Goal: Task Accomplishment & Management: Complete application form

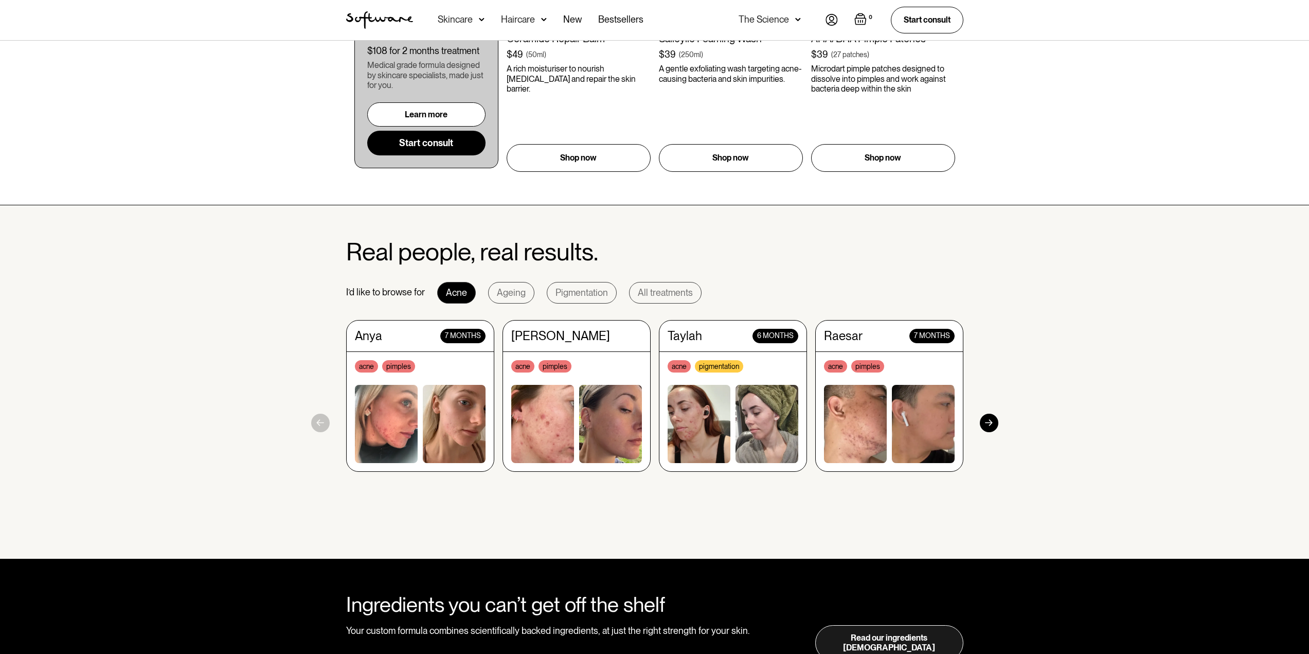
scroll to position [772, 0]
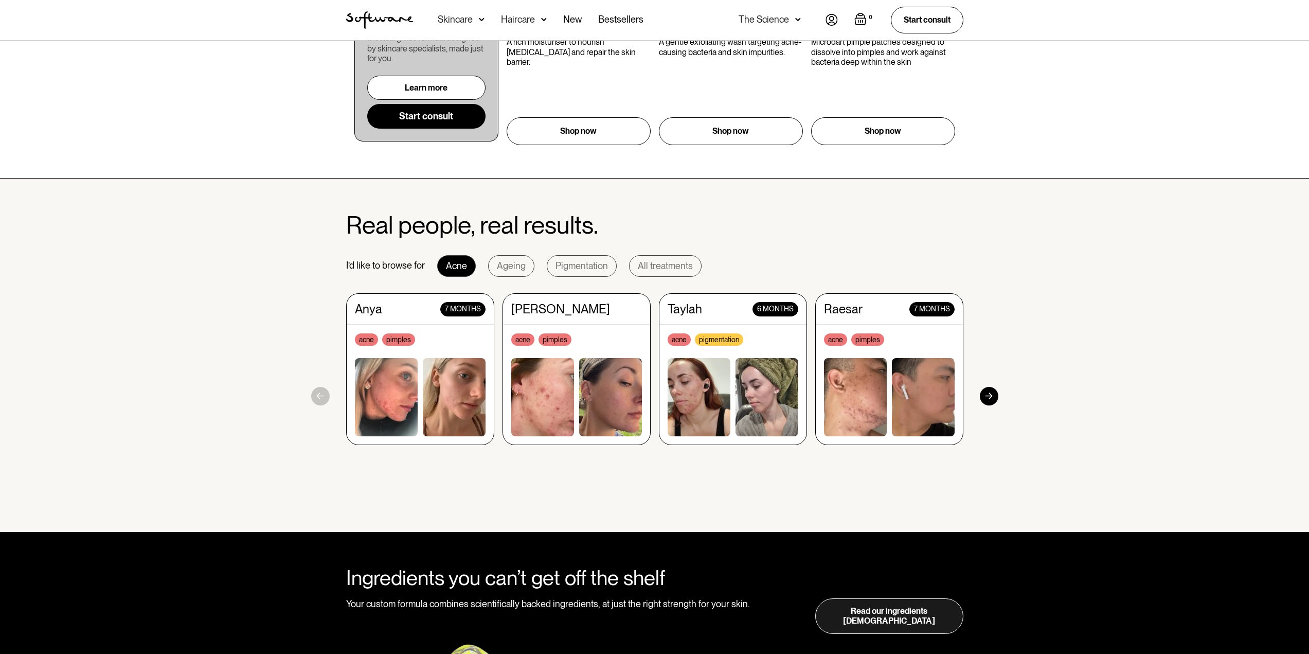
click at [398, 381] on img at bounding box center [386, 397] width 63 height 78
click at [991, 396] on div at bounding box center [989, 396] width 19 height 19
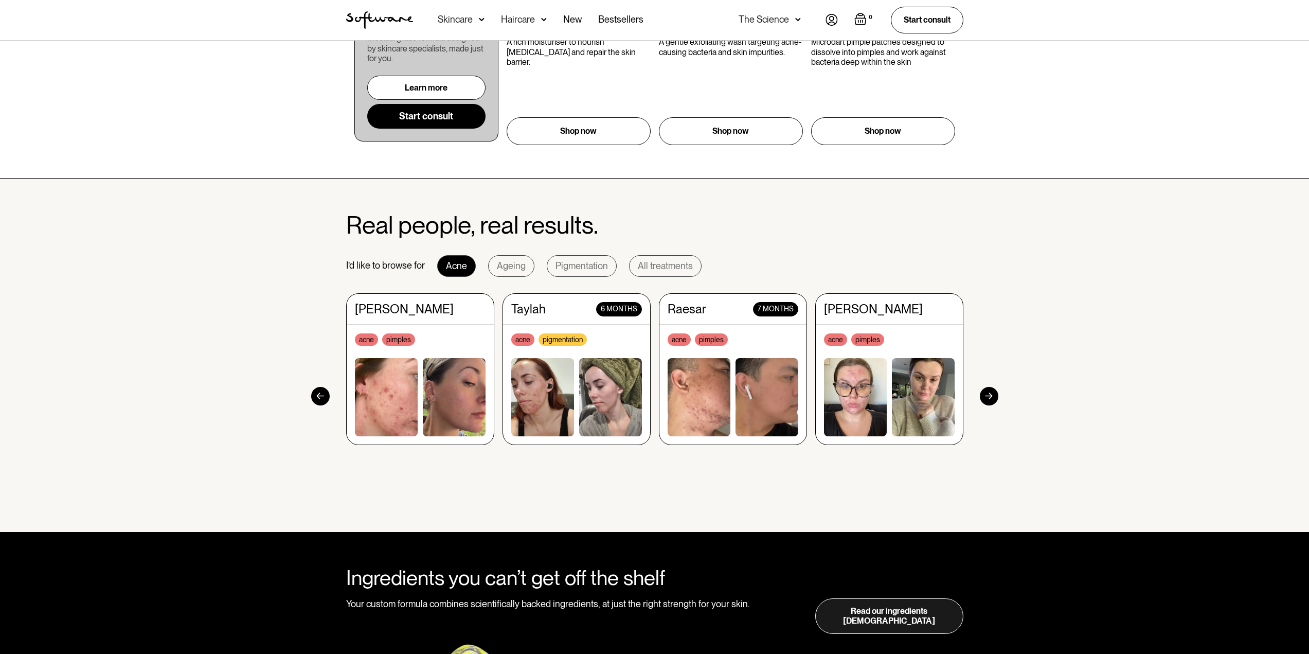
click at [991, 396] on div at bounding box center [989, 396] width 19 height 19
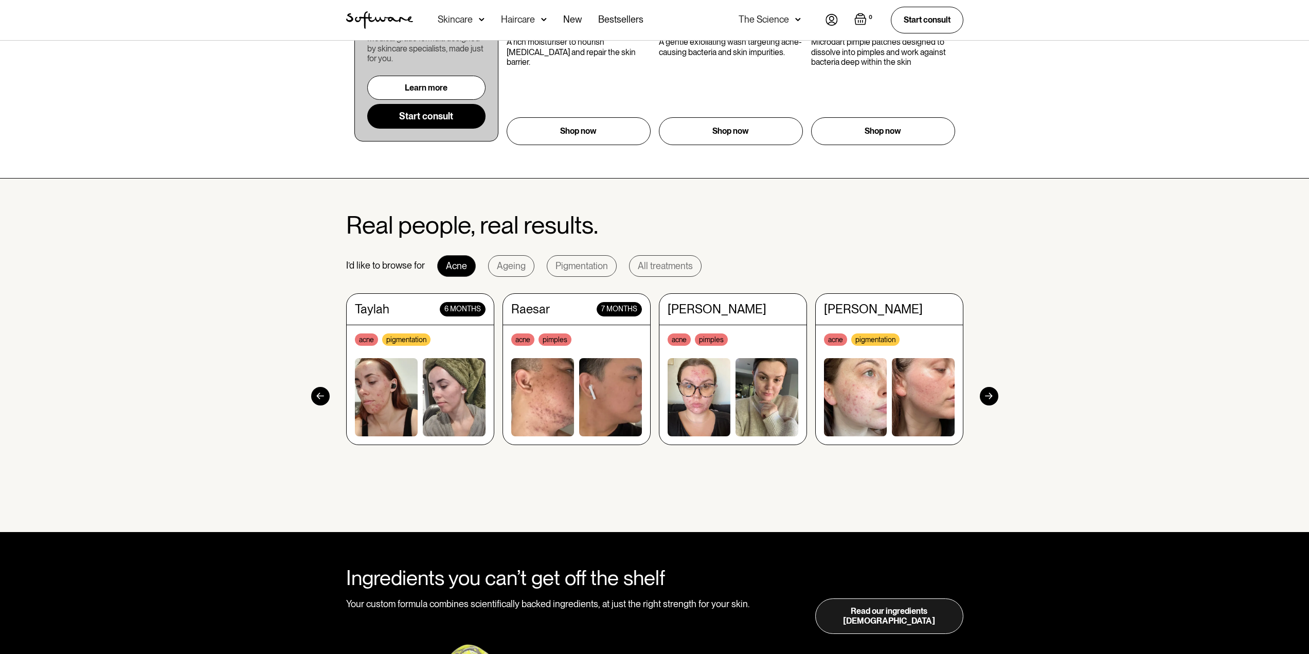
click at [991, 396] on div at bounding box center [989, 396] width 19 height 19
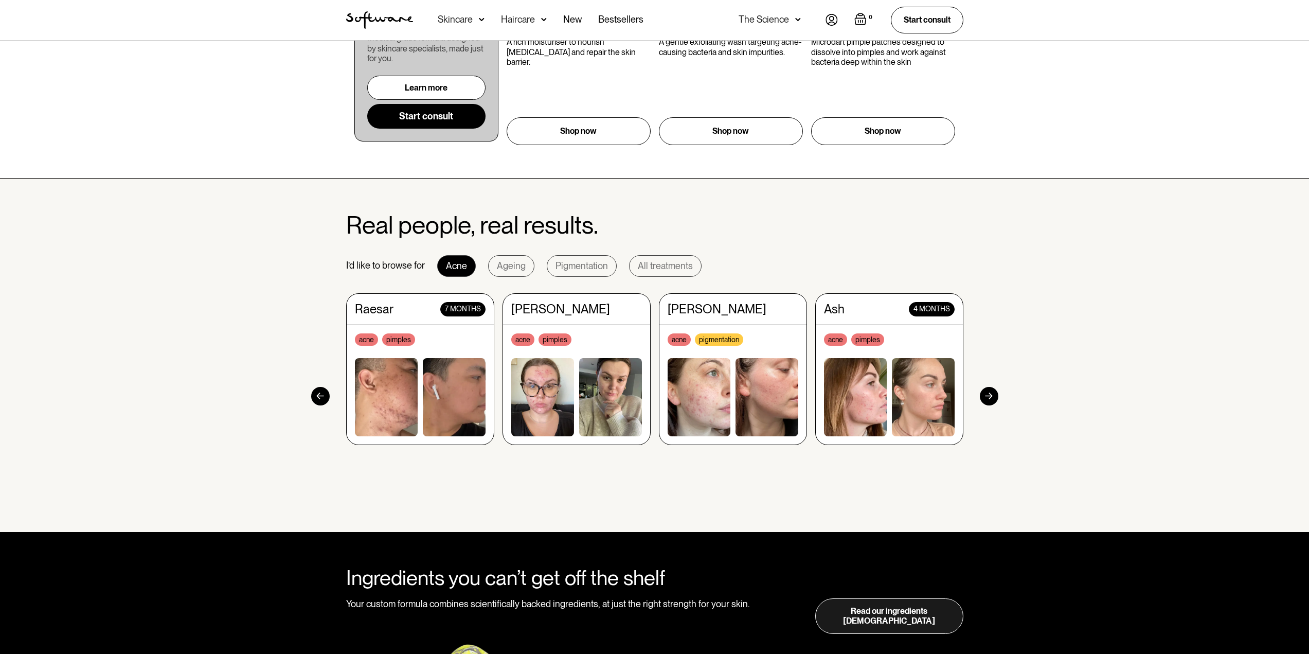
click at [991, 396] on div at bounding box center [989, 396] width 19 height 19
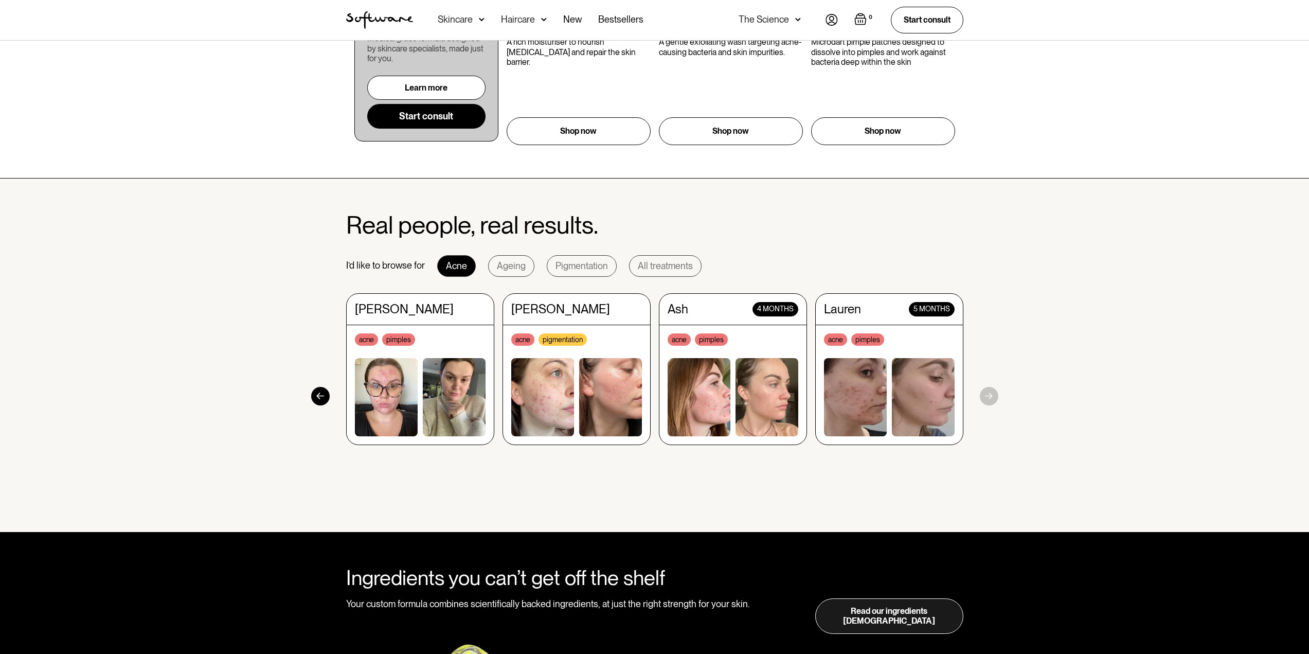
click at [991, 396] on section "Real people, real results. I’d like to browse for Acne Ageing Pigmentation All …" at bounding box center [654, 356] width 1309 height 354
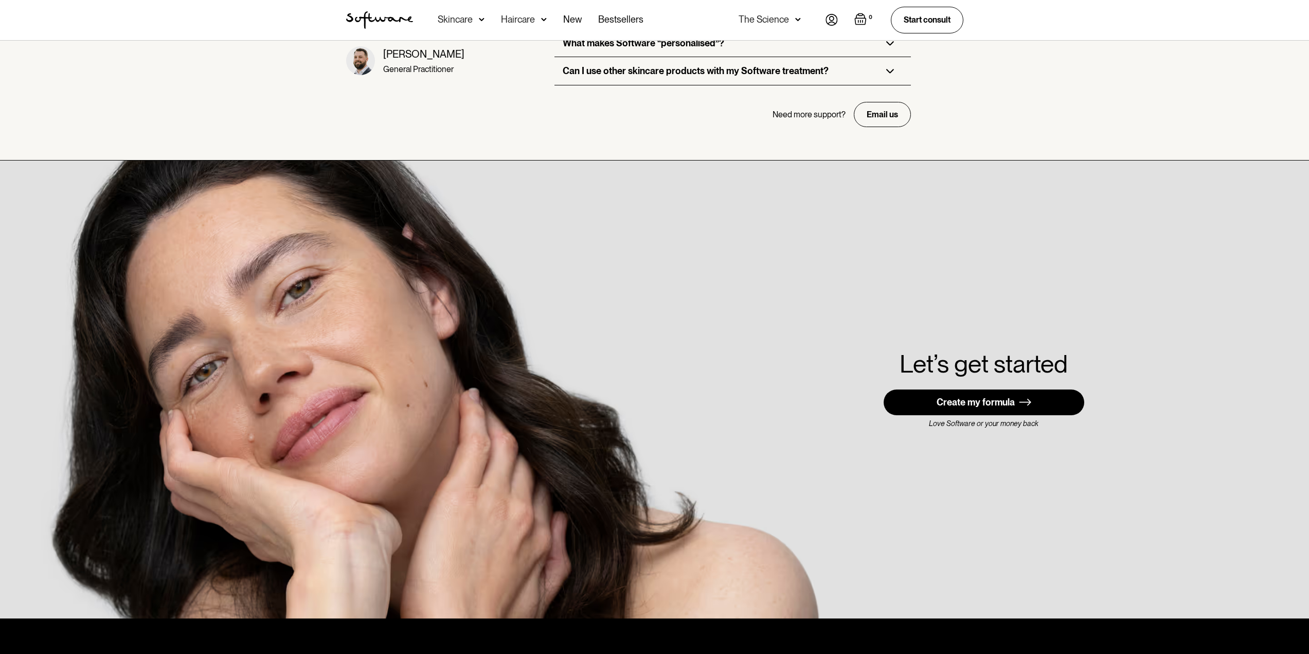
scroll to position [2676, 0]
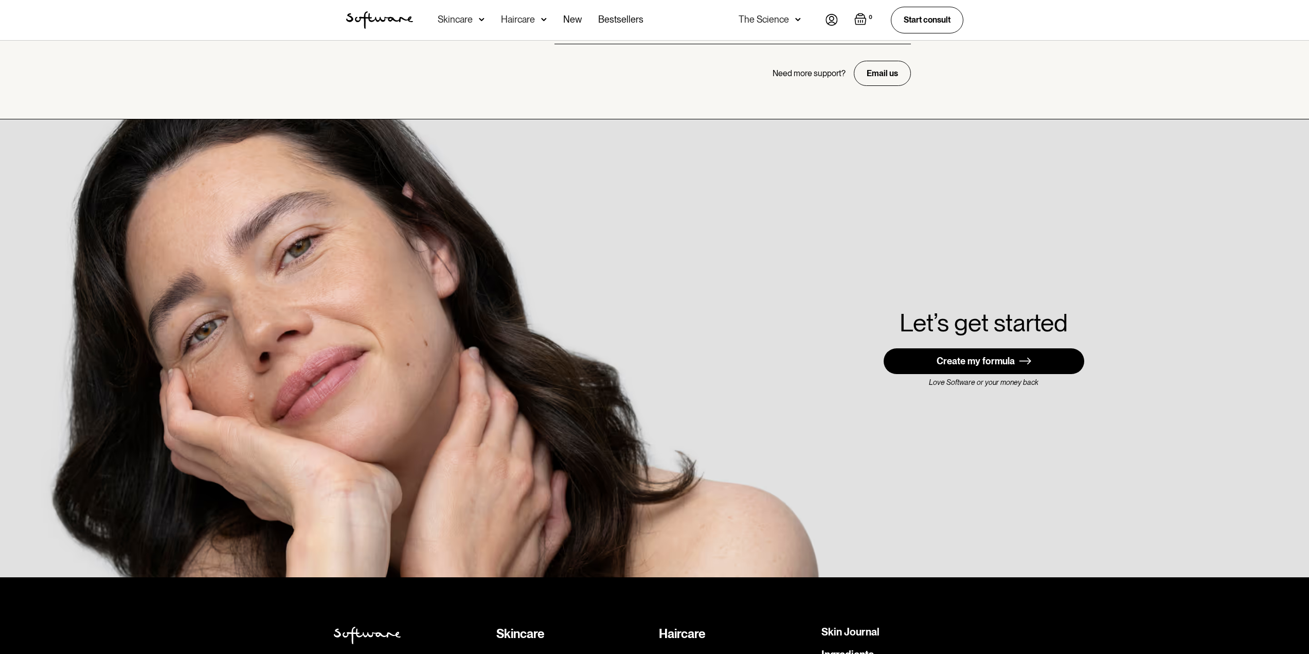
click at [983, 348] on link "Create my formula" at bounding box center [984, 361] width 201 height 26
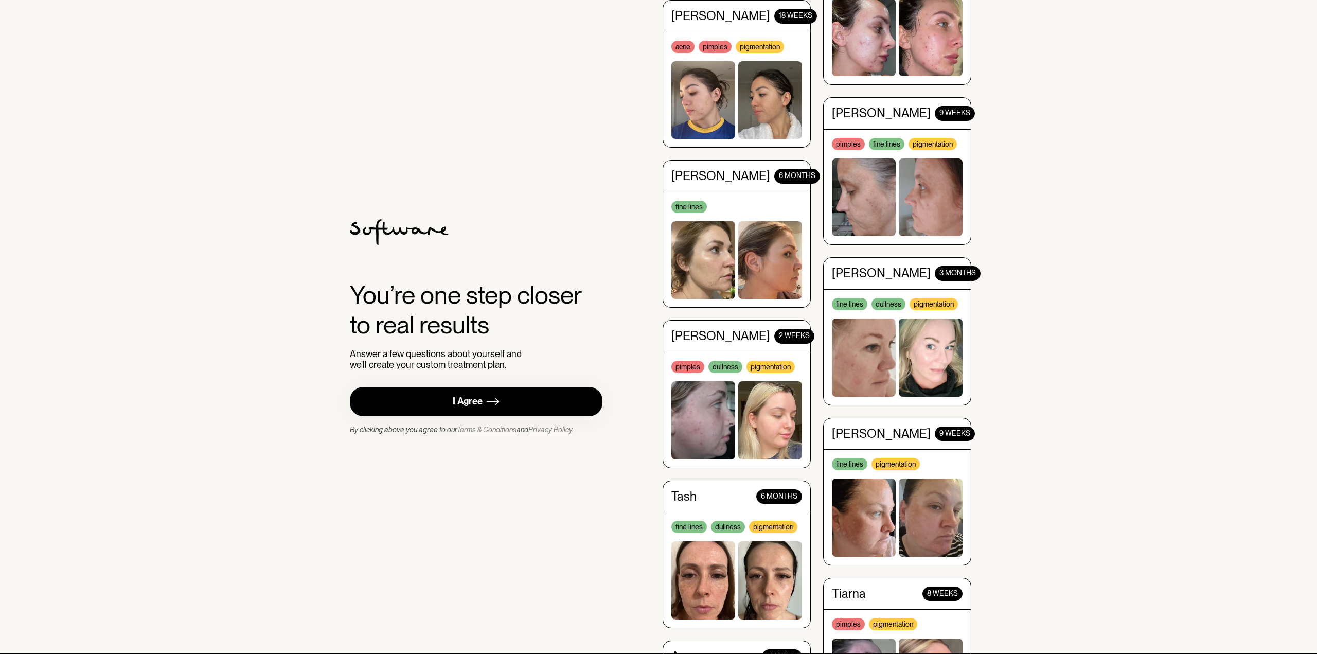
click at [490, 406] on img at bounding box center [493, 401] width 12 height 13
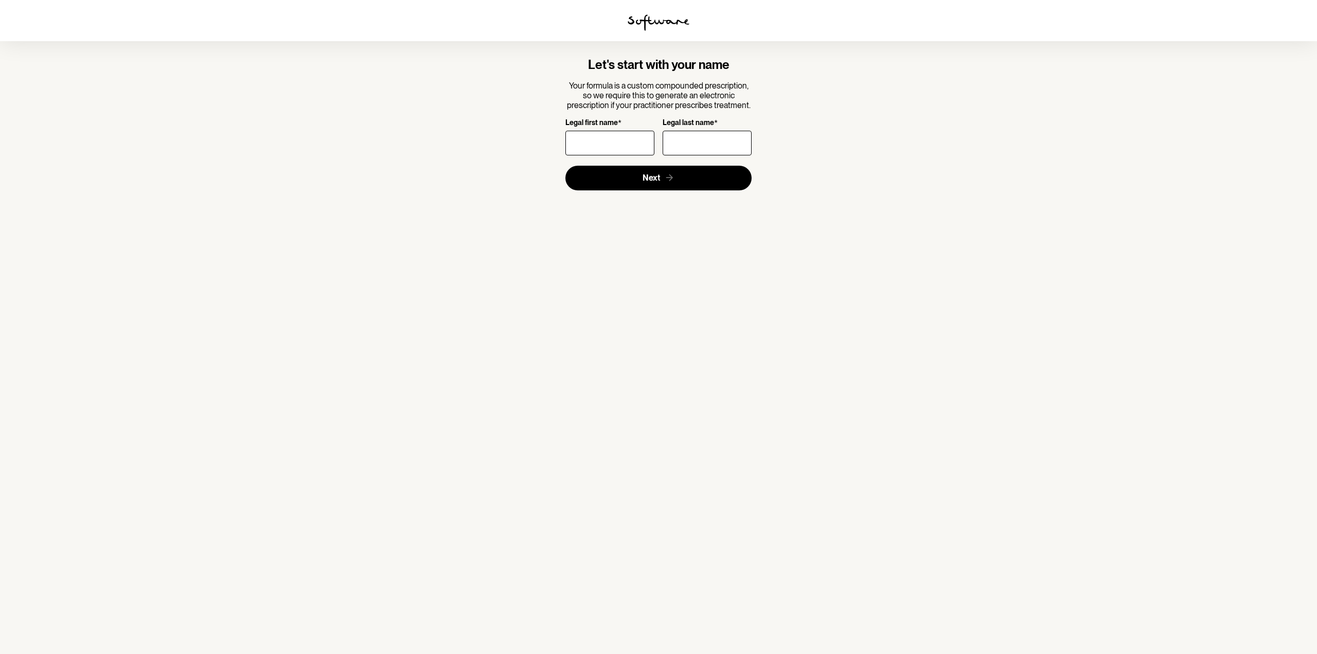
click at [618, 147] on input "Legal first name *" at bounding box center [609, 143] width 89 height 25
type input "Isabelle"
type input "Hesketh"
click at [634, 184] on button "Next" at bounding box center [658, 178] width 187 height 25
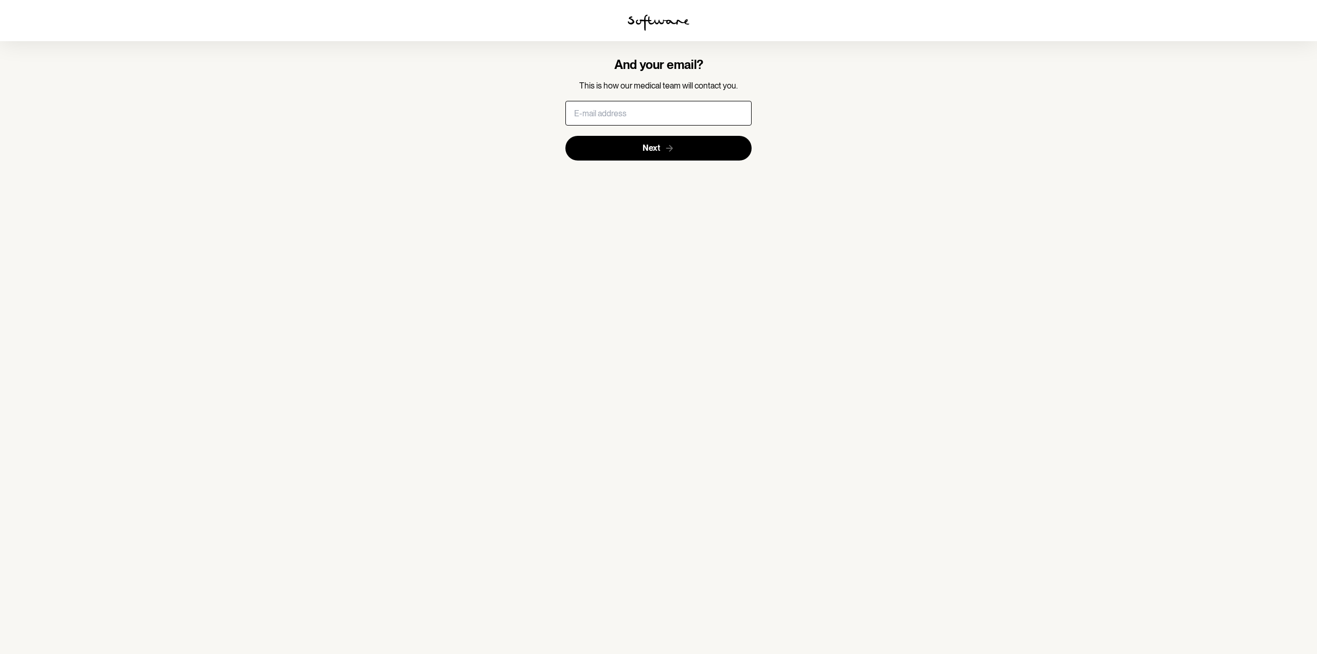
click at [671, 123] on input "text" at bounding box center [658, 113] width 187 height 25
type input "isabelle.hesketh.00@gmail.com"
click at [683, 145] on button "Next" at bounding box center [658, 148] width 187 height 25
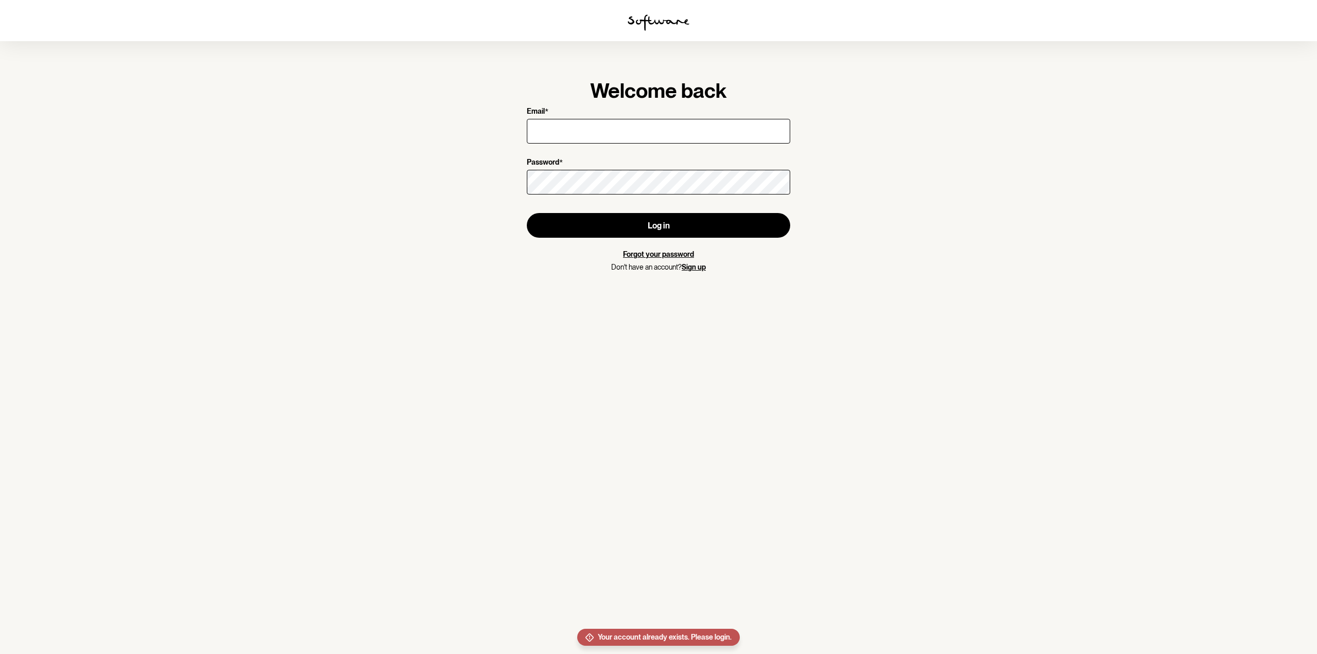
click at [669, 123] on input "Email *" at bounding box center [658, 131] width 263 height 25
type input "isabelle.hesketh.00@gmail.com"
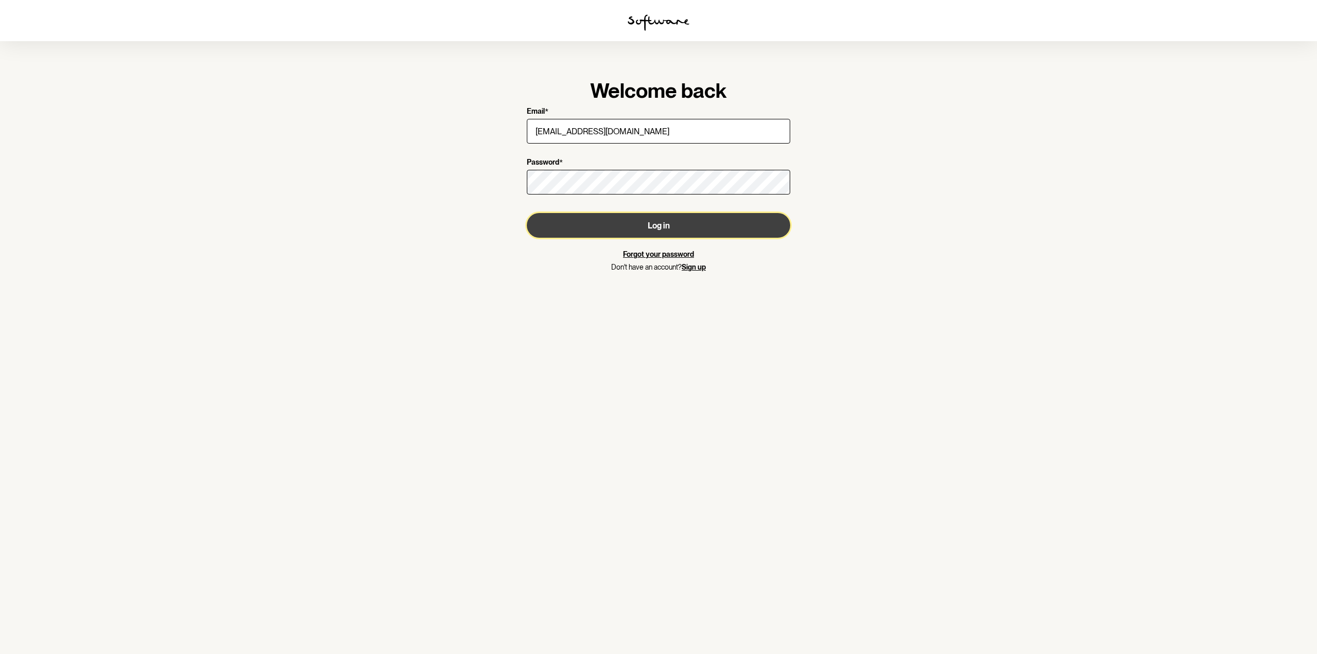
click at [644, 233] on button "Log in" at bounding box center [658, 225] width 263 height 25
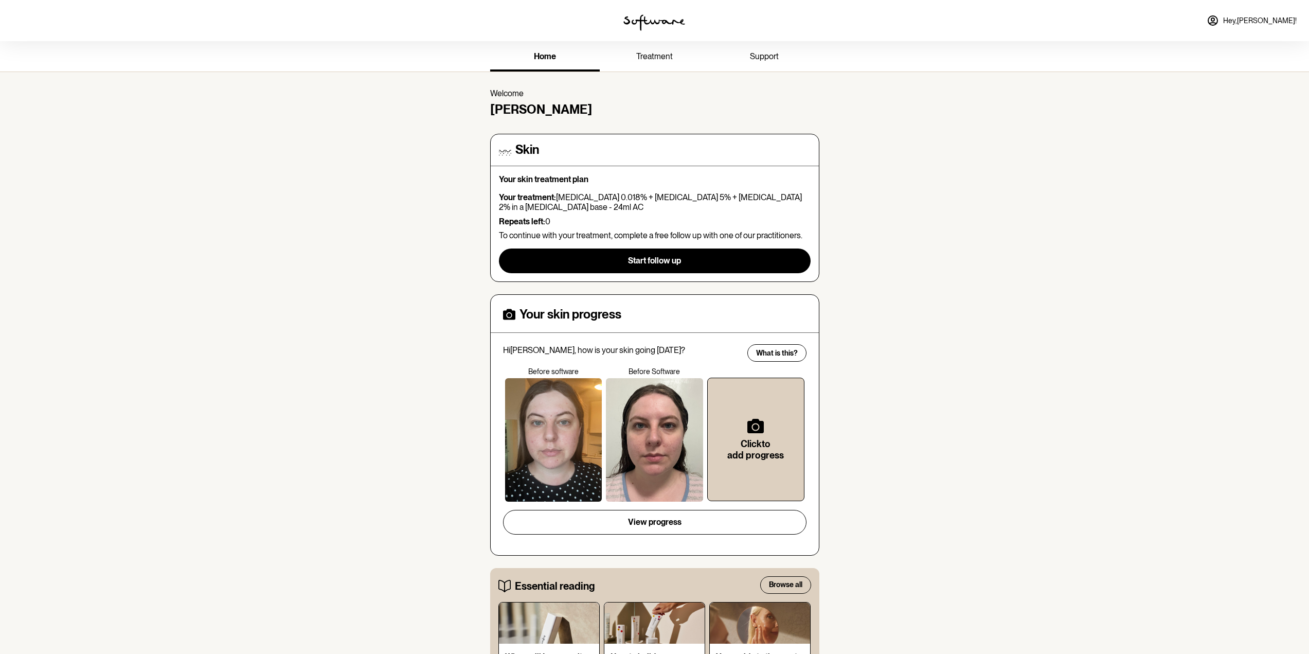
click at [563, 430] on div at bounding box center [553, 439] width 97 height 123
click at [656, 524] on span "View progress" at bounding box center [655, 522] width 54 height 10
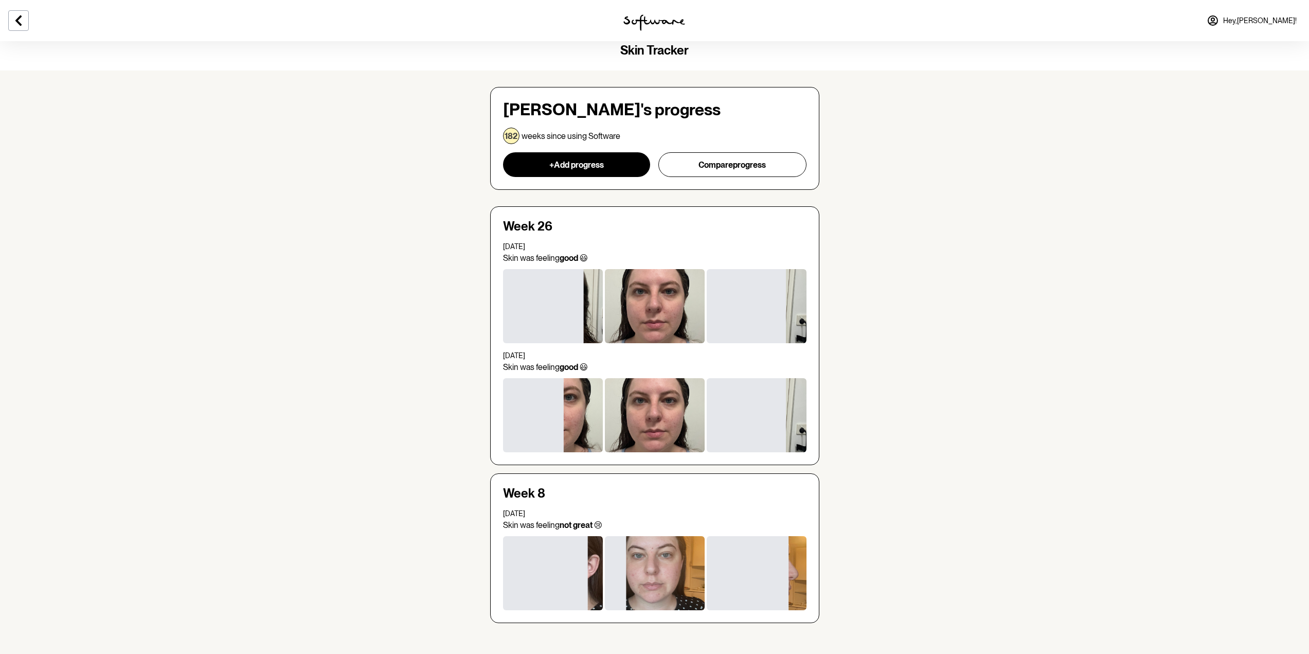
scroll to position [12, 0]
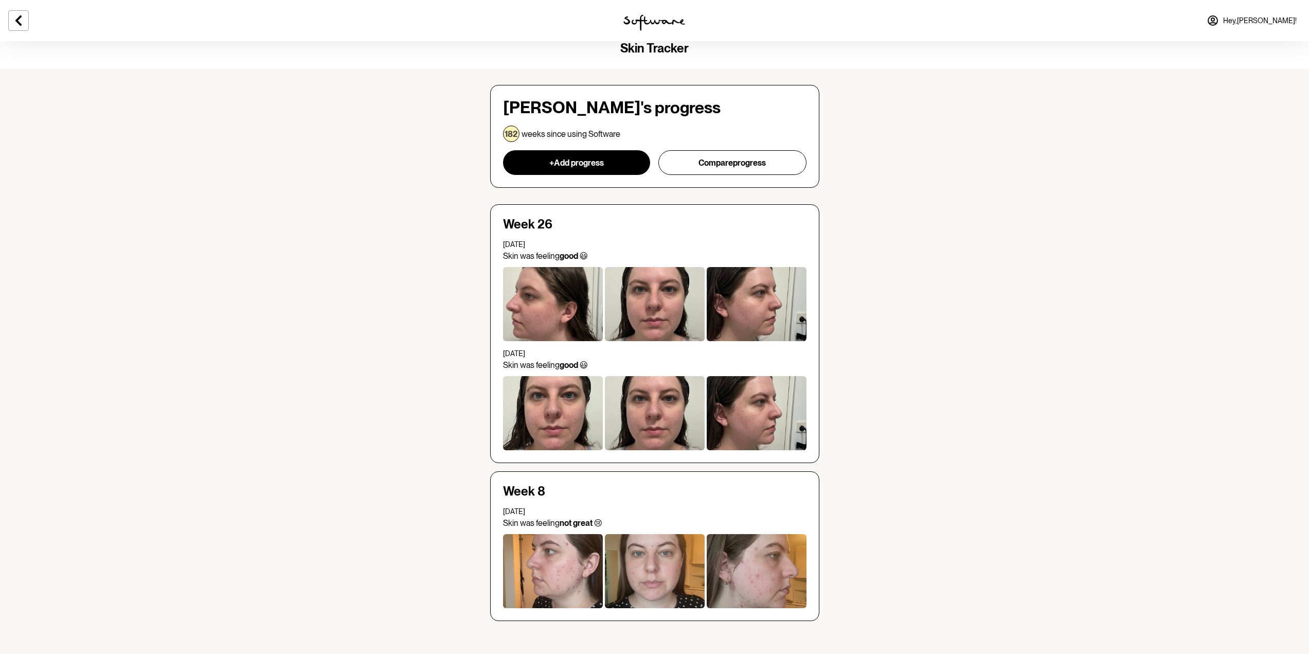
click at [563, 559] on div at bounding box center [553, 571] width 100 height 74
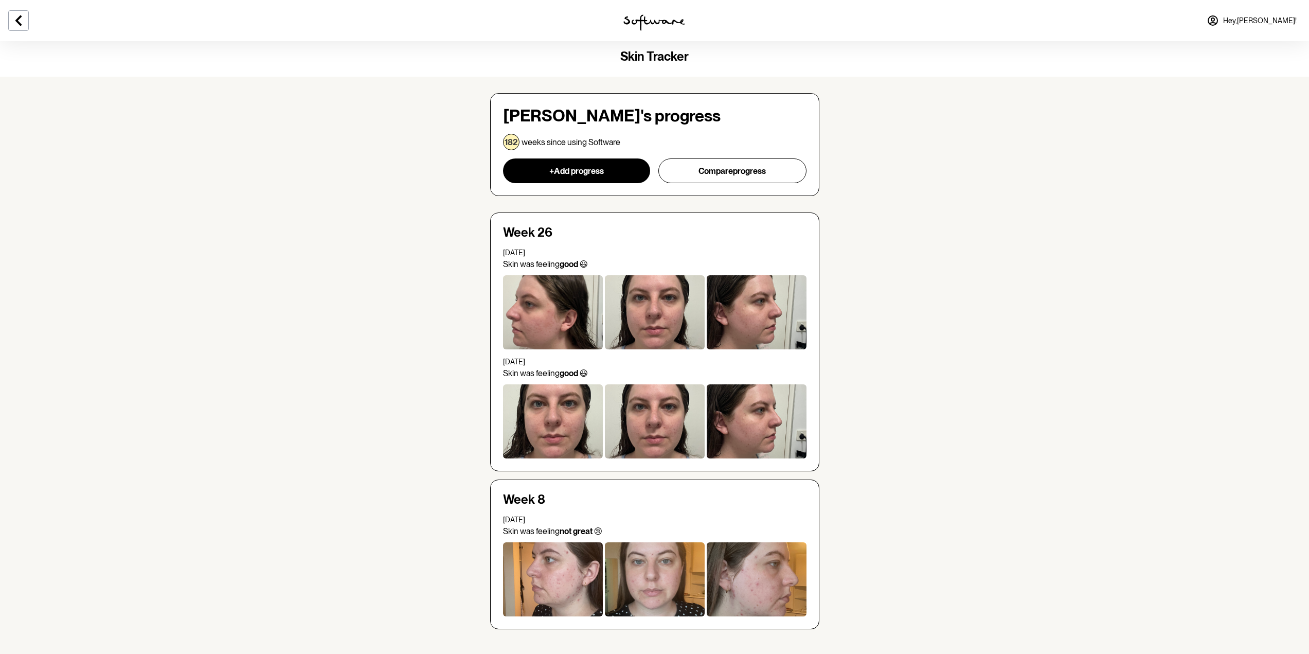
scroll to position [0, 0]
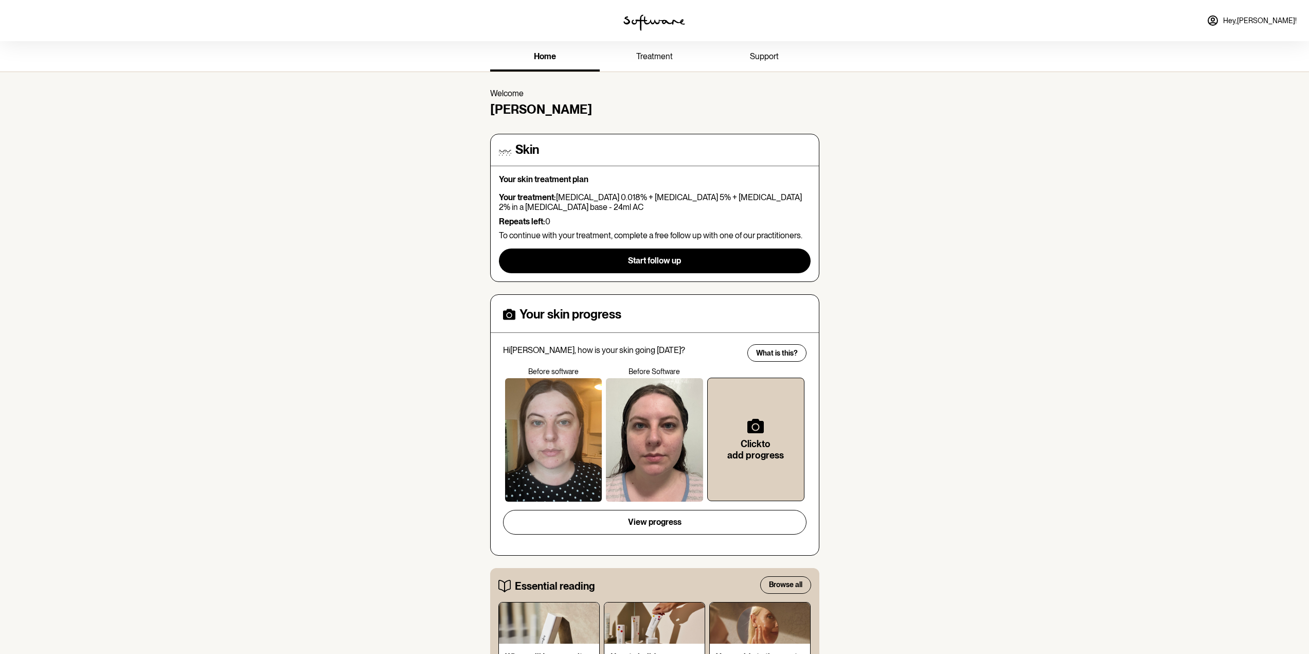
click at [631, 54] on link "treatment" at bounding box center [655, 57] width 110 height 28
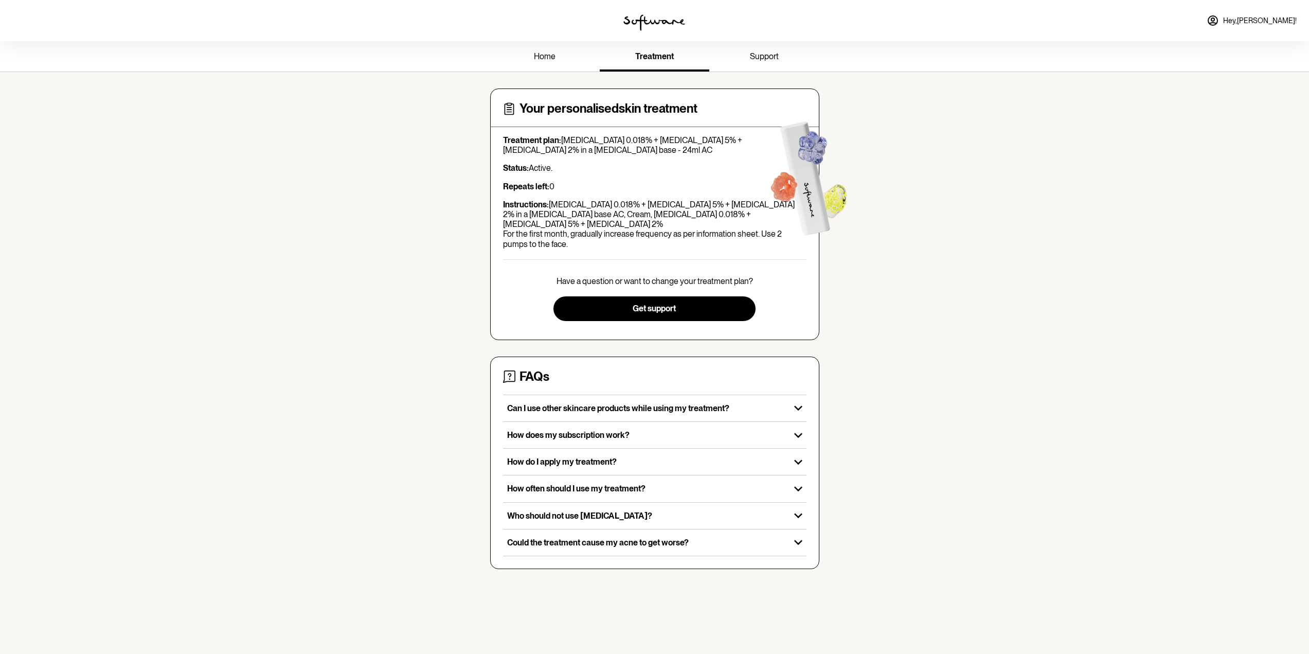
click at [566, 60] on link "home" at bounding box center [545, 57] width 110 height 28
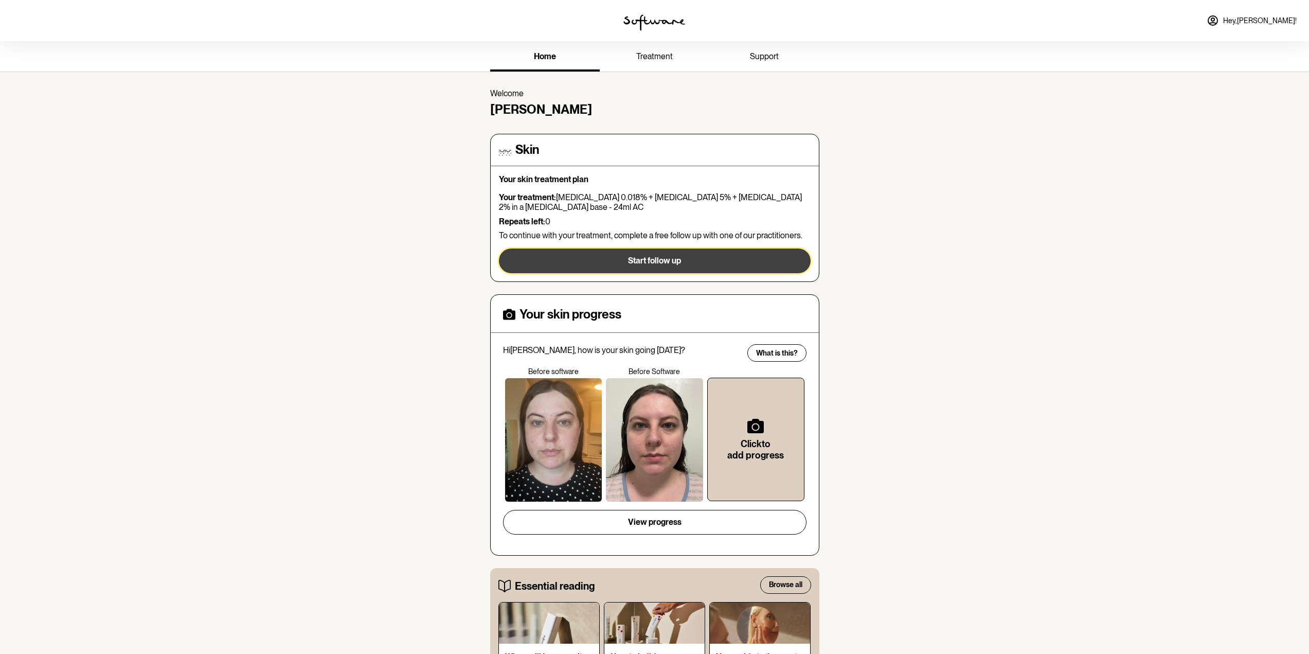
click at [695, 257] on button "Start follow up" at bounding box center [655, 261] width 312 height 25
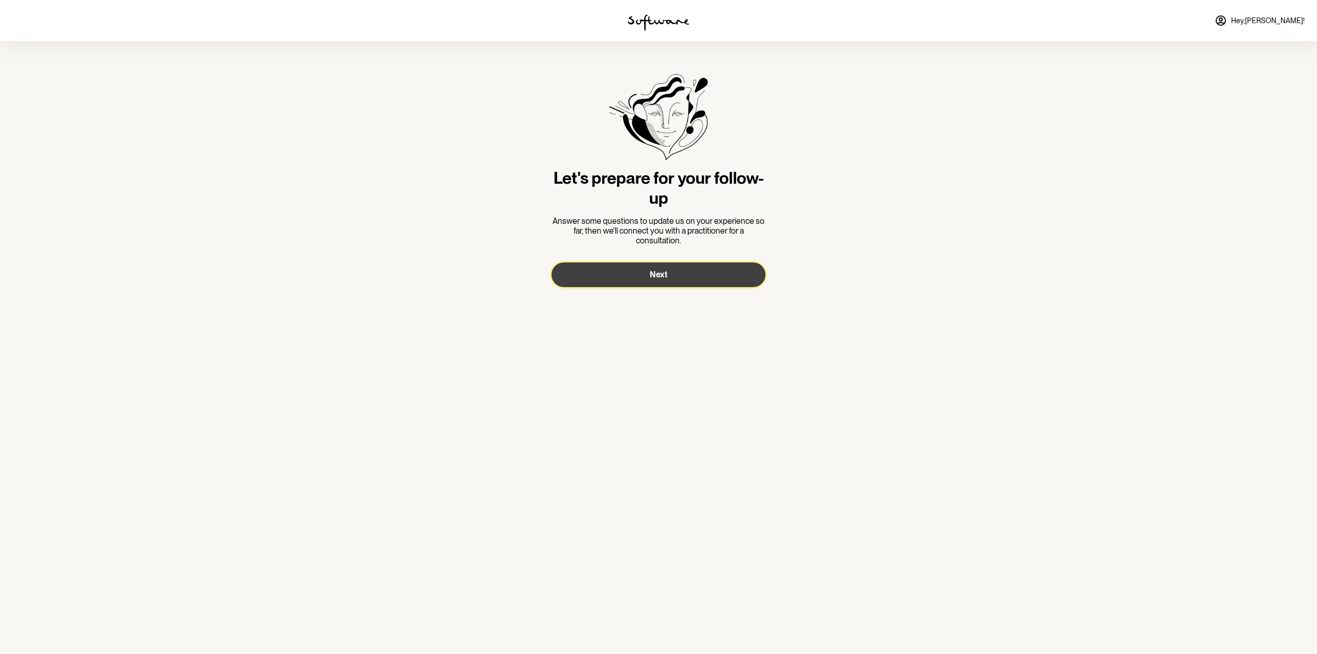
click at [672, 268] on button "Next" at bounding box center [659, 274] width 214 height 25
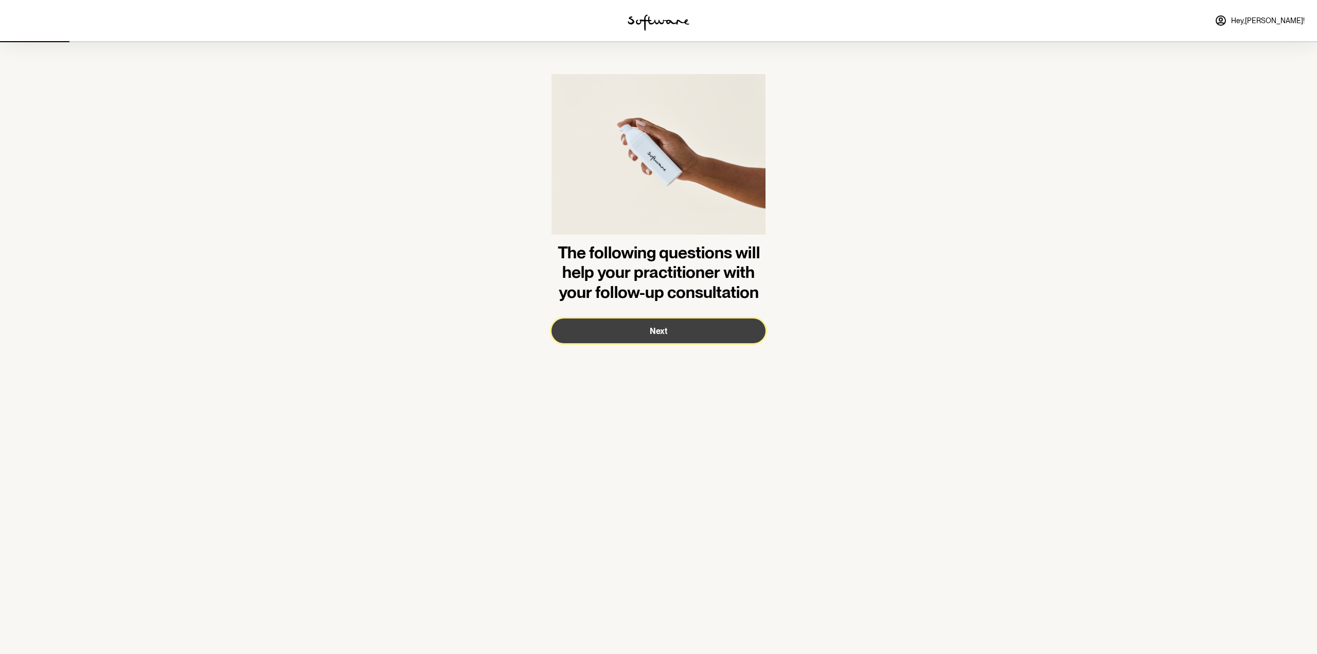
click at [662, 338] on button "Next" at bounding box center [659, 330] width 214 height 25
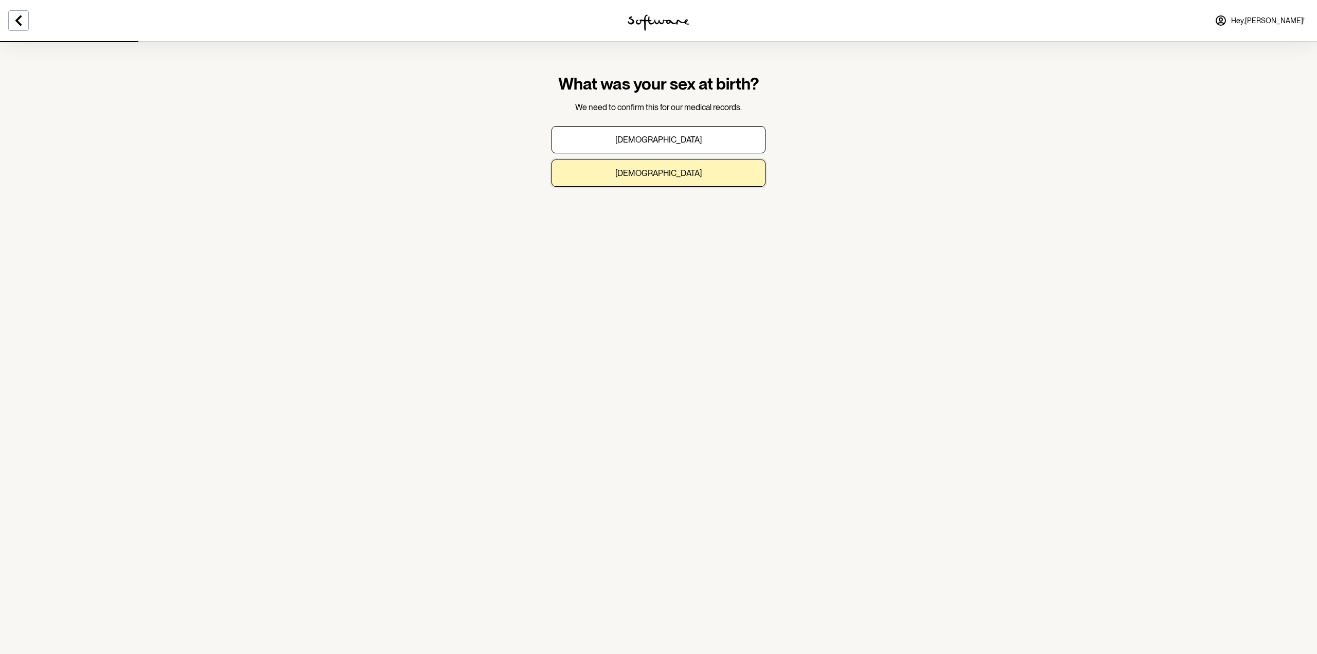
drag, startPoint x: 616, startPoint y: 179, endPoint x: 790, endPoint y: 205, distance: 175.3
click at [616, 179] on button "Female" at bounding box center [659, 173] width 214 height 27
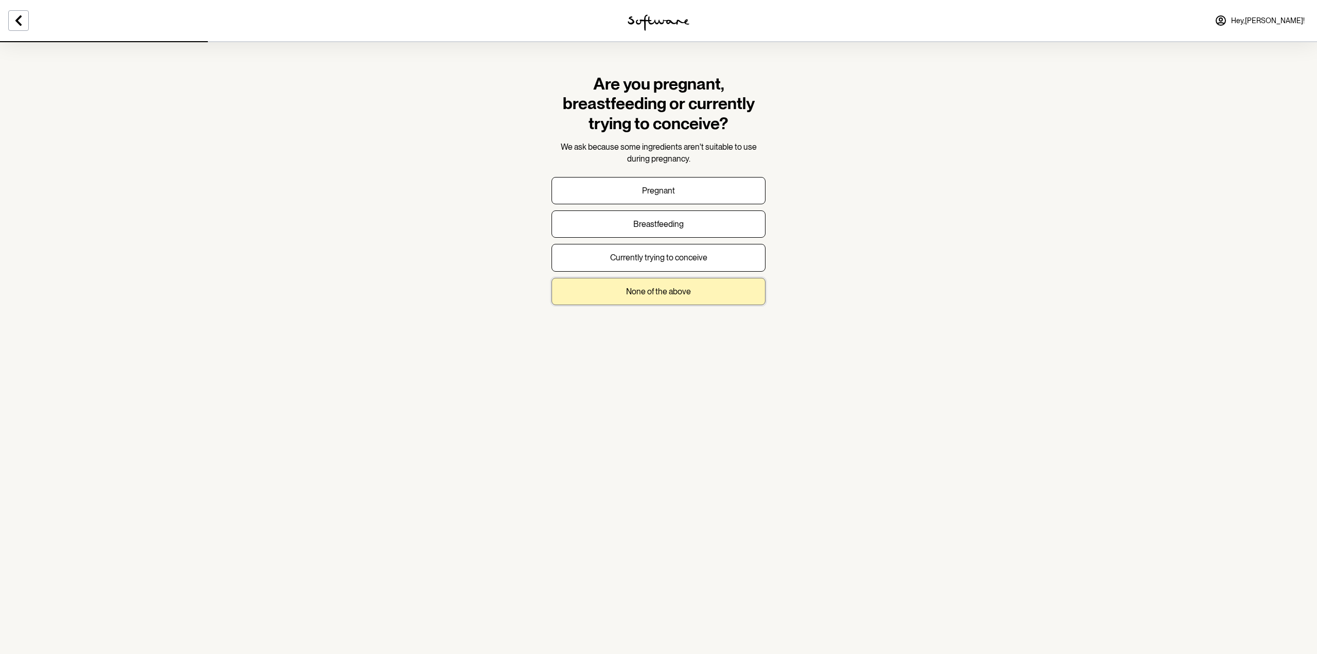
click at [663, 290] on p "None of the above" at bounding box center [658, 292] width 65 height 10
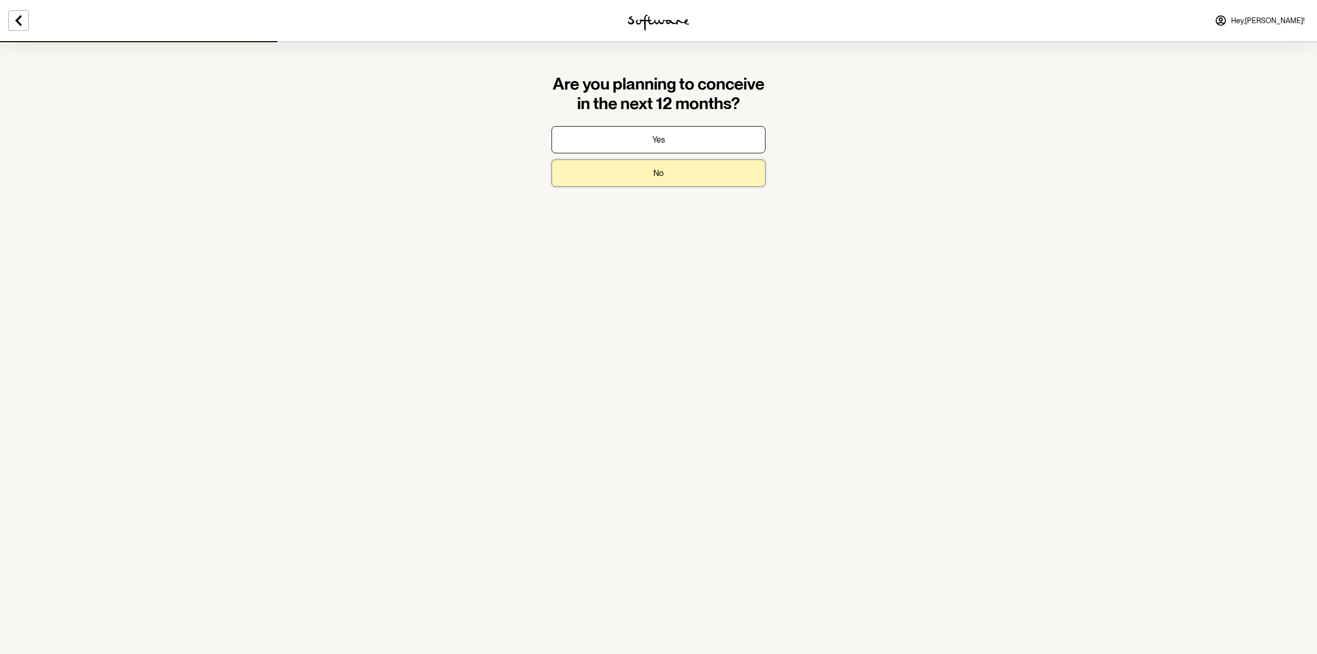
click at [677, 173] on button "No" at bounding box center [659, 173] width 214 height 27
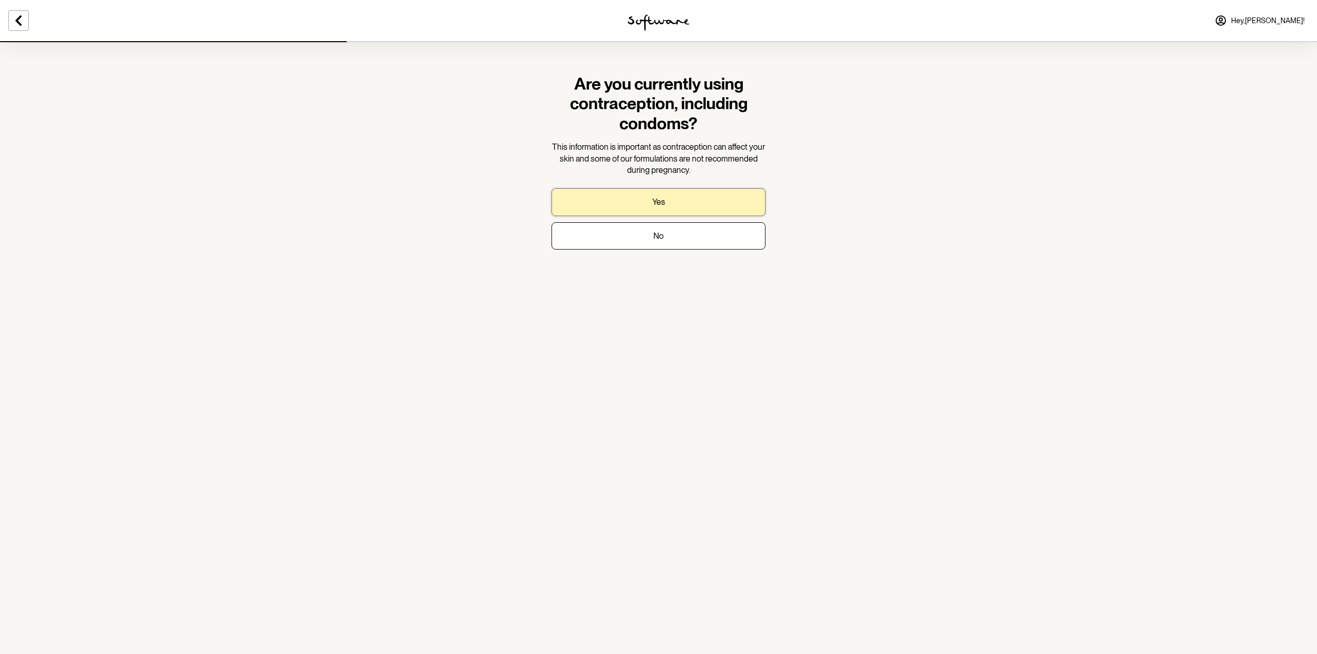
click at [678, 200] on button "Yes" at bounding box center [659, 201] width 214 height 27
